Goal: Task Accomplishment & Management: Manage account settings

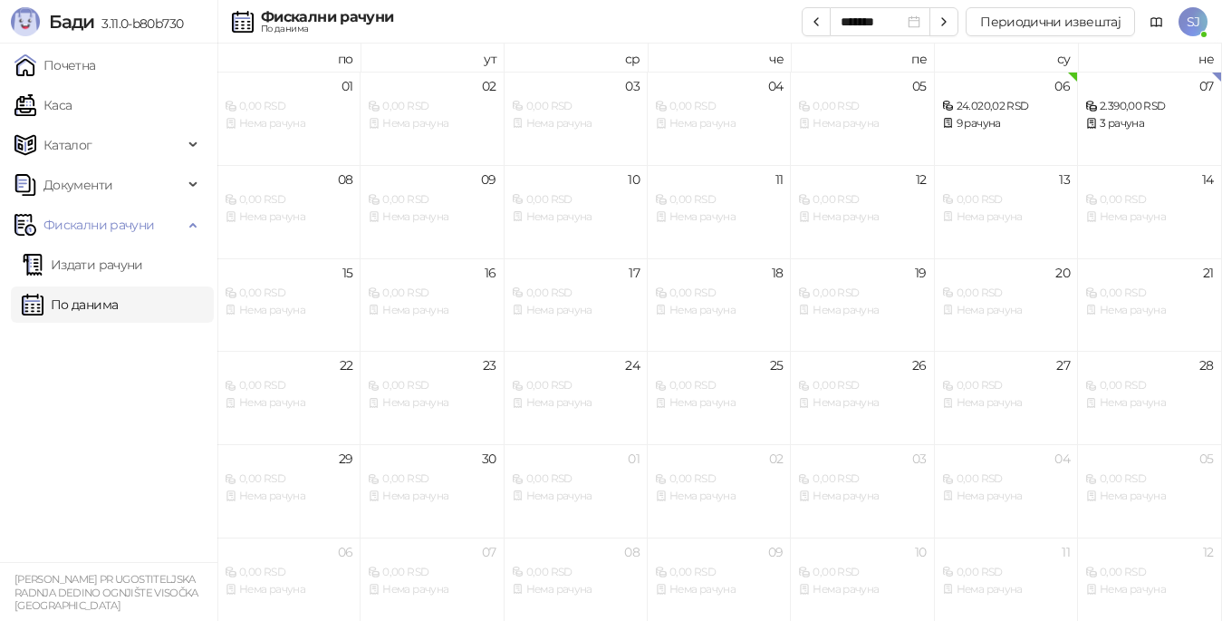
click at [50, 265] on link "Издати рачуни" at bounding box center [82, 264] width 121 height 36
click at [101, 302] on link "По данима" at bounding box center [70, 304] width 96 height 36
click at [104, 302] on link "По данима" at bounding box center [70, 304] width 96 height 36
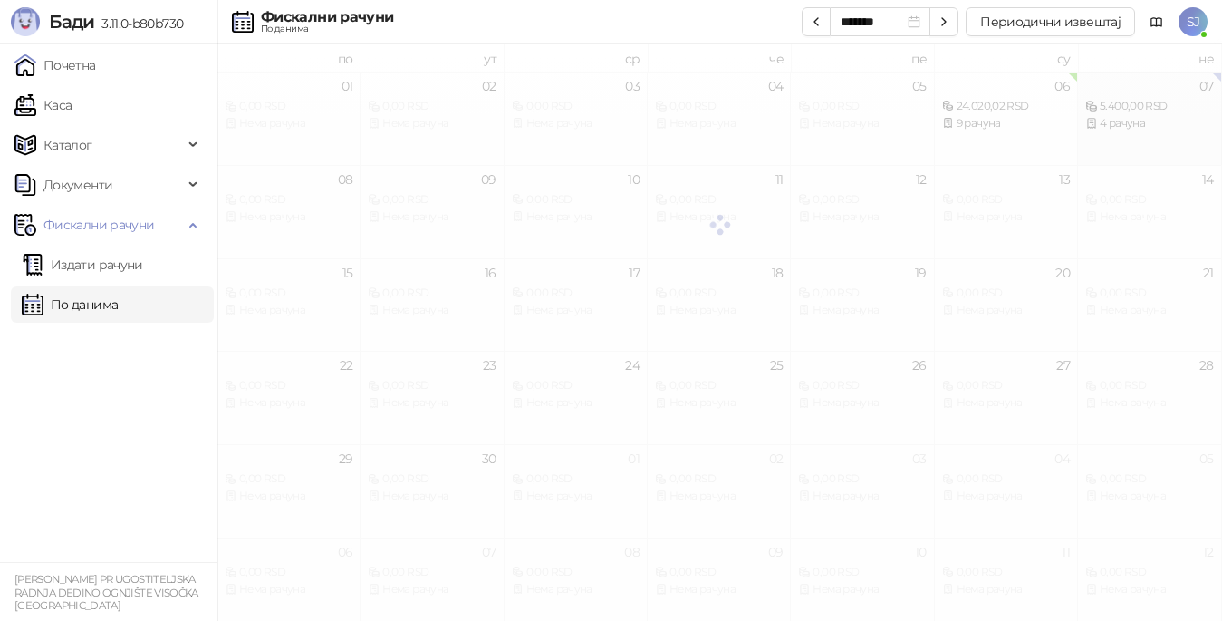
click at [1139, 109] on div at bounding box center [719, 224] width 1005 height 362
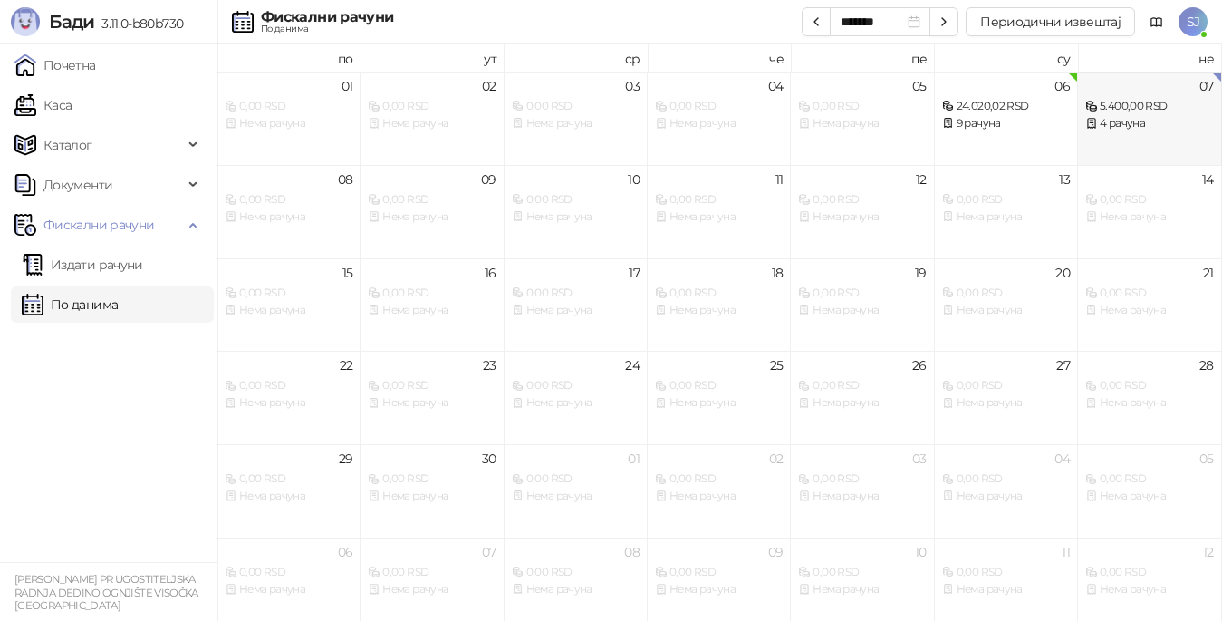
click at [1119, 115] on div "4 рачуна" at bounding box center [1149, 123] width 128 height 17
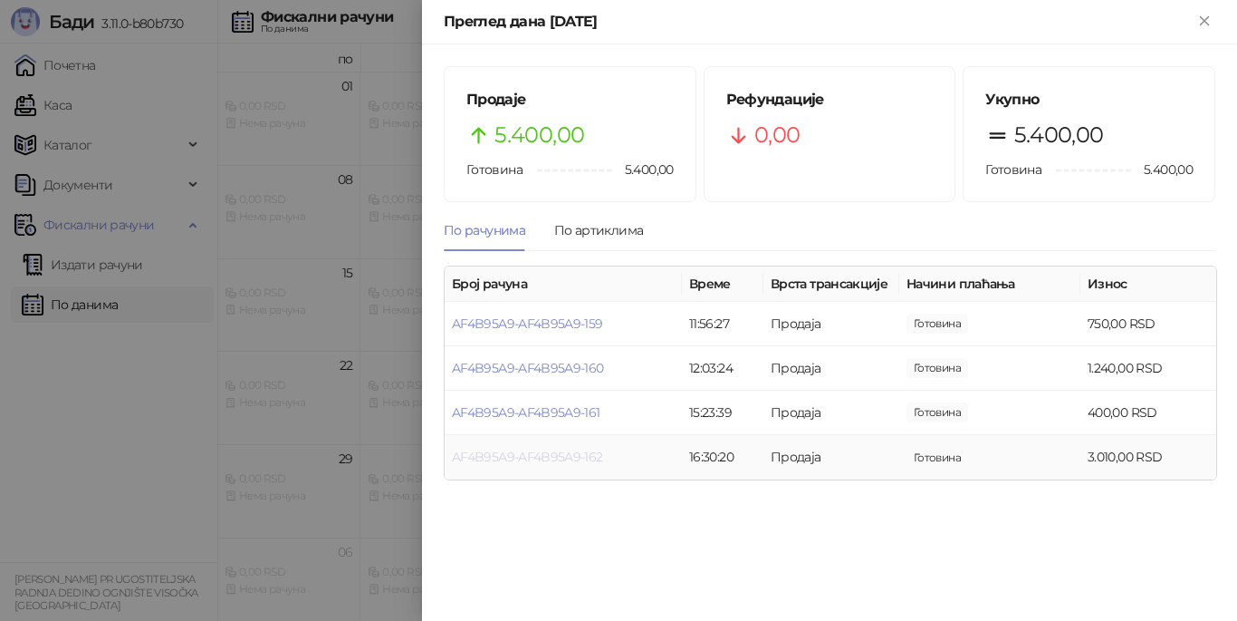
click at [522, 454] on link "AF4B95A9-AF4B95A9-162" at bounding box center [527, 456] width 151 height 16
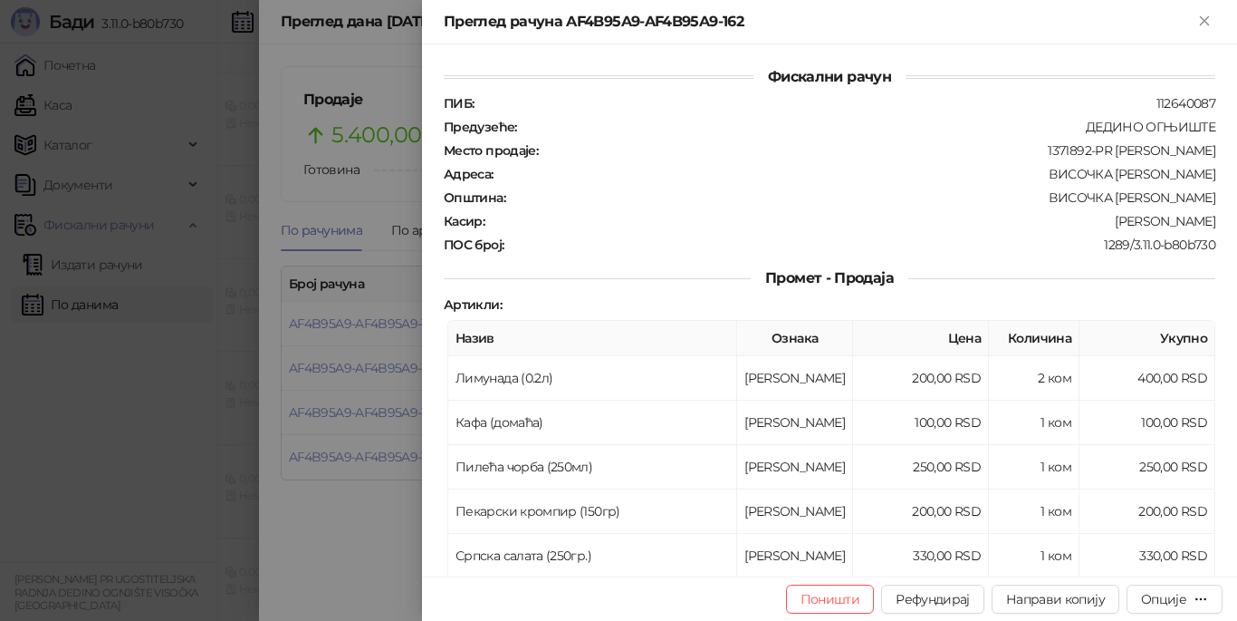
drag, startPoint x: 1204, startPoint y: 16, endPoint x: 339, endPoint y: 619, distance: 1054.2
click at [1204, 17] on icon "Close" at bounding box center [1205, 21] width 16 height 16
